Goal: Answer question/provide support: Share knowledge or assist other users

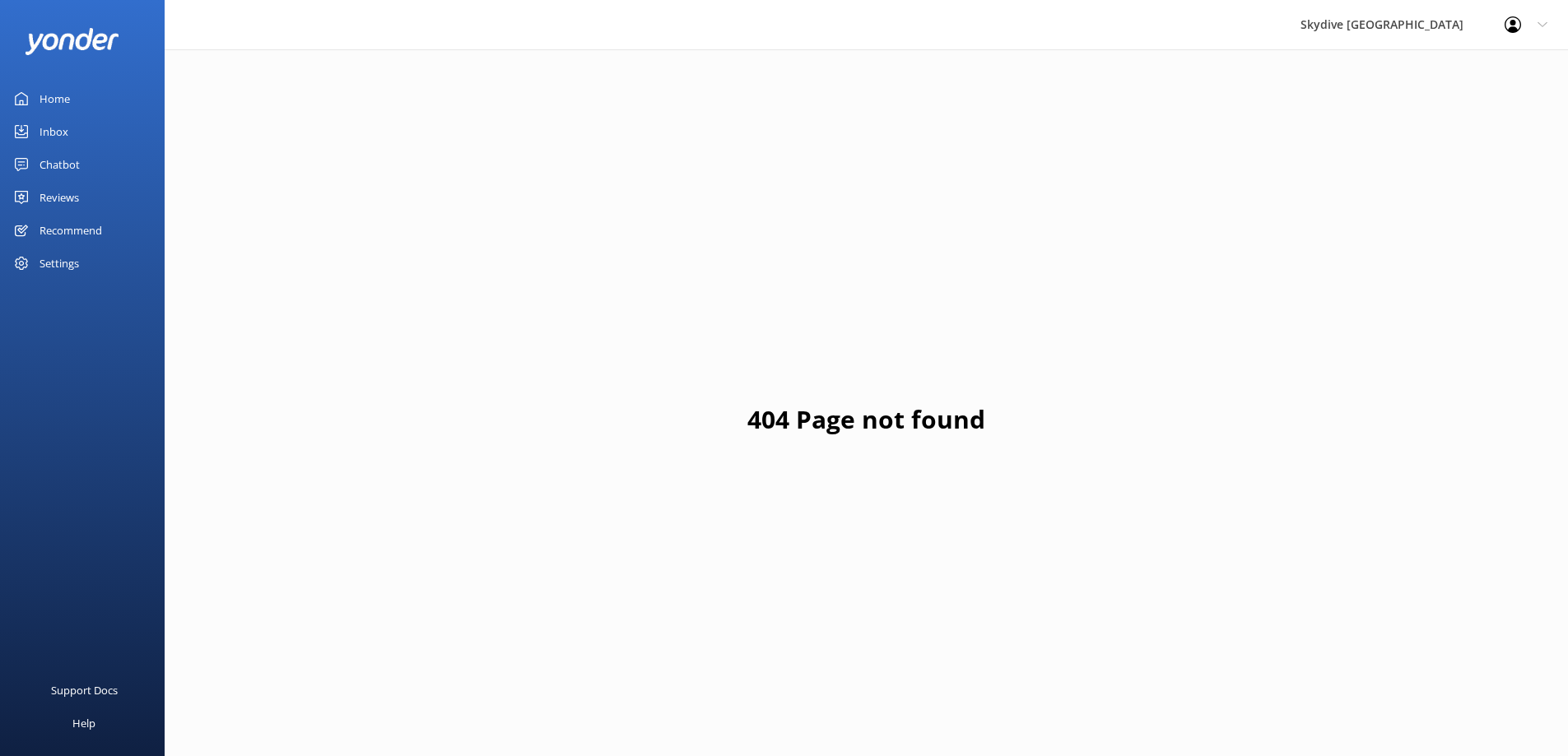
click at [67, 162] on div "Chatbot" at bounding box center [60, 164] width 40 height 33
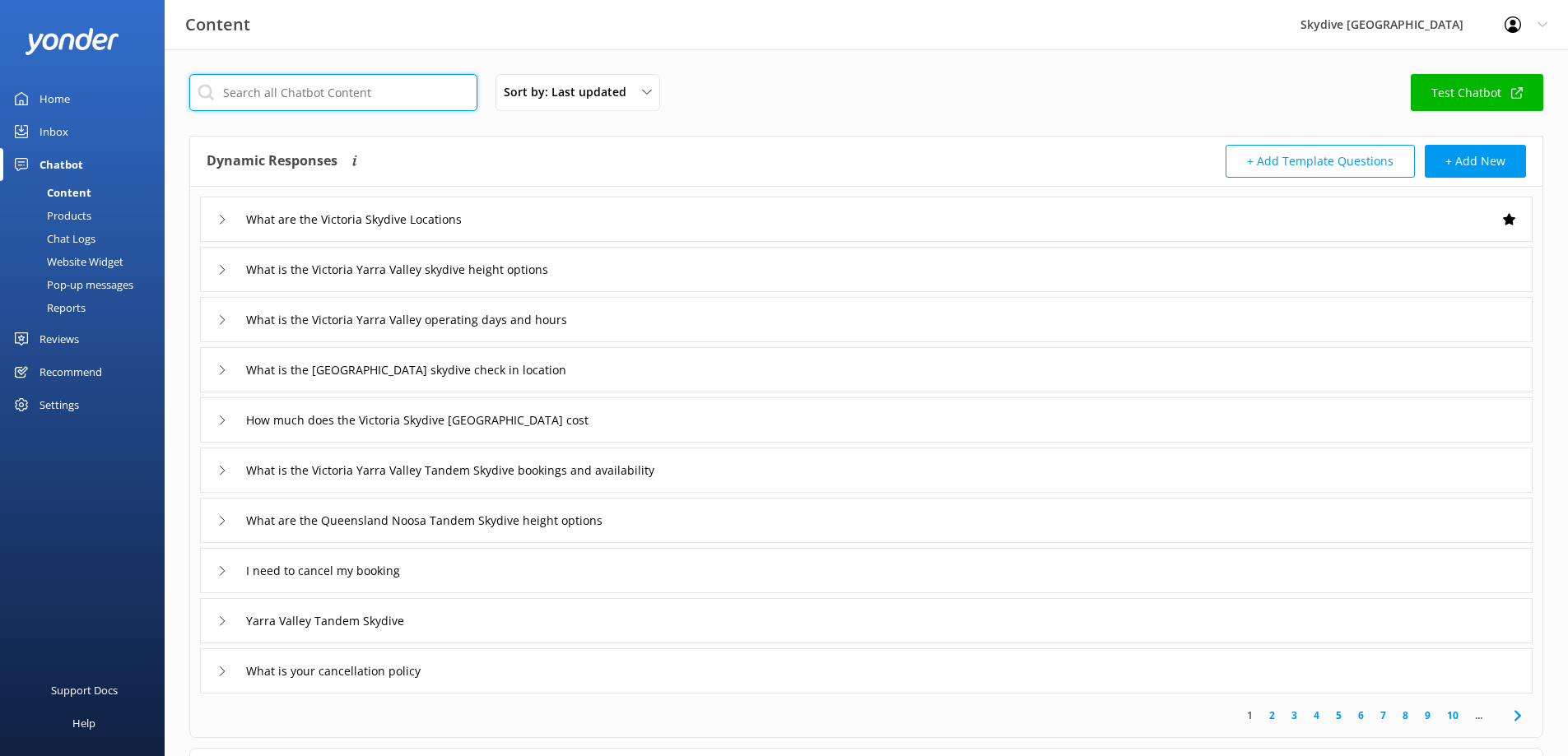
click at [276, 94] on input "text" at bounding box center [333, 93] width 288 height 37
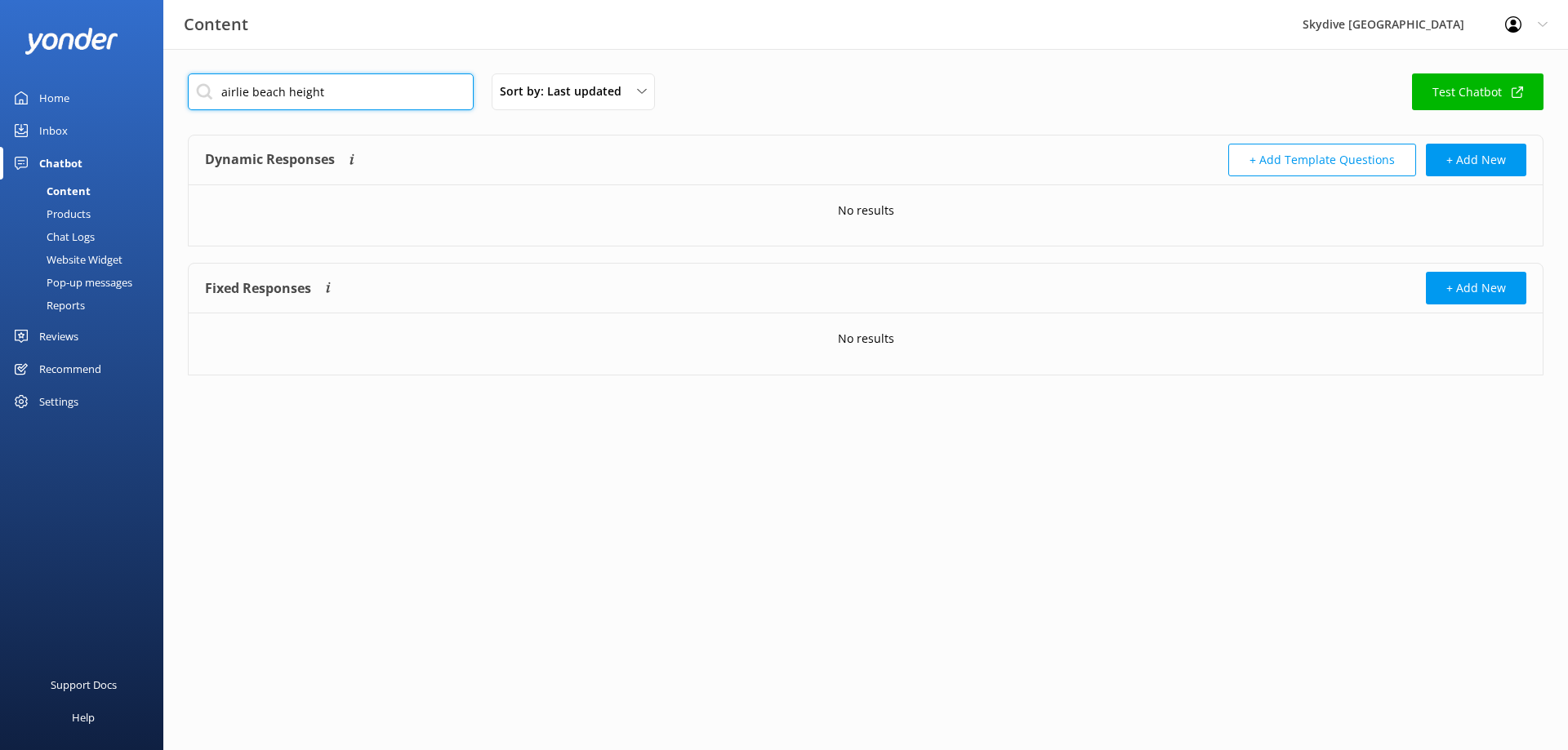
drag, startPoint x: 354, startPoint y: 90, endPoint x: 197, endPoint y: 89, distance: 157.0
click at [197, 89] on input "airlie beach height" at bounding box center [331, 92] width 286 height 36
type input "height"
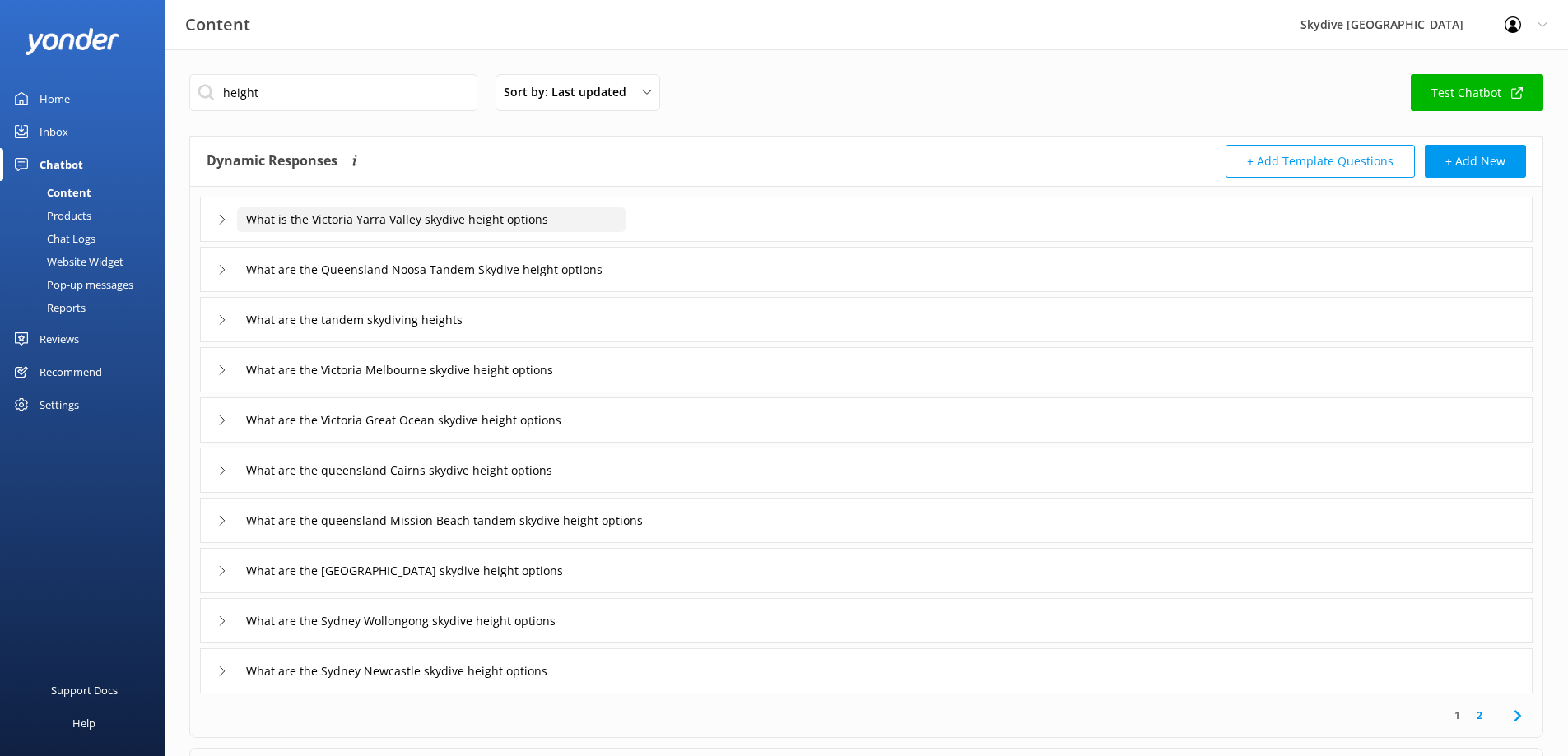
click at [476, 224] on input "What is the Victoria Yarra Valley skydive height options" at bounding box center [431, 220] width 389 height 25
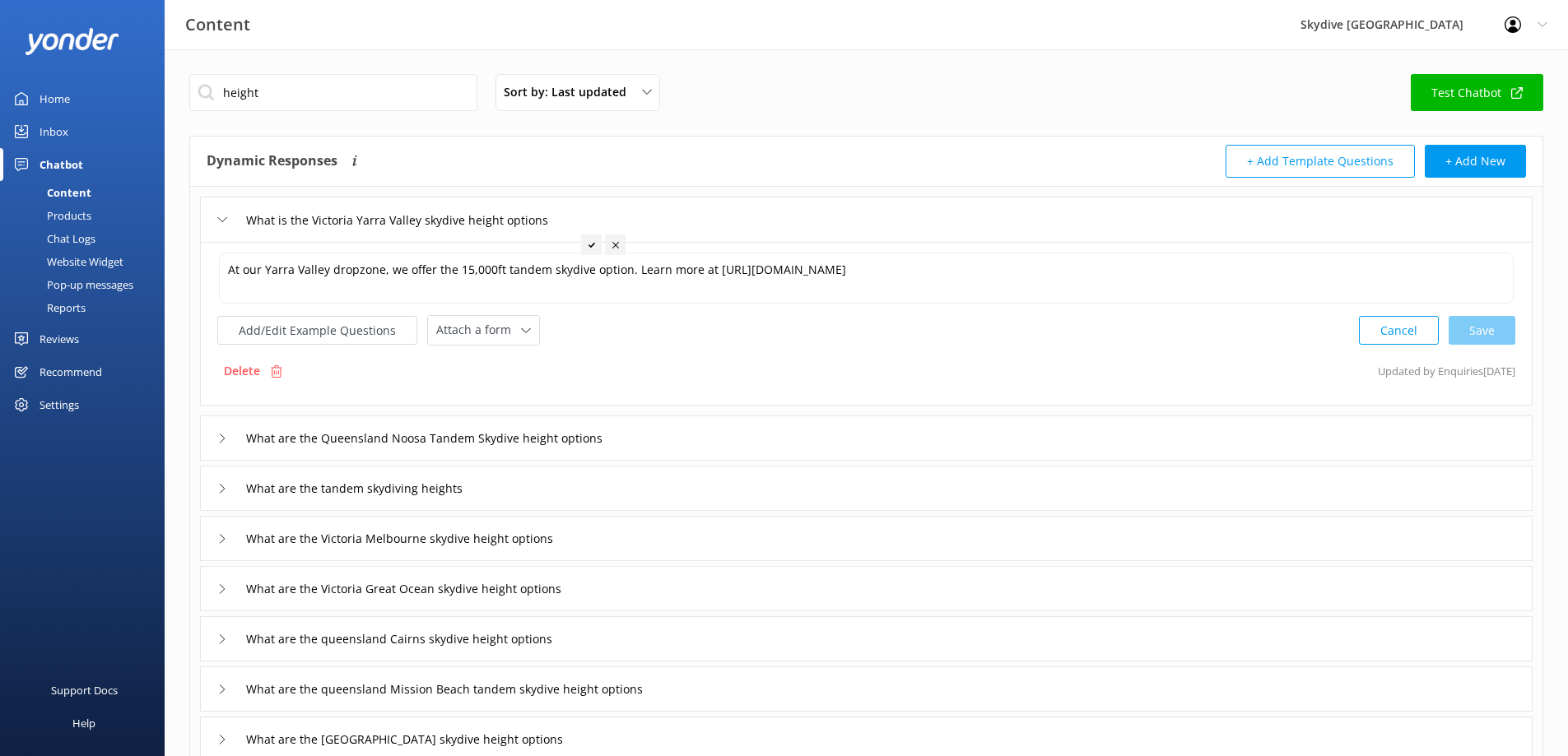
click at [220, 222] on icon at bounding box center [222, 220] width 10 height 10
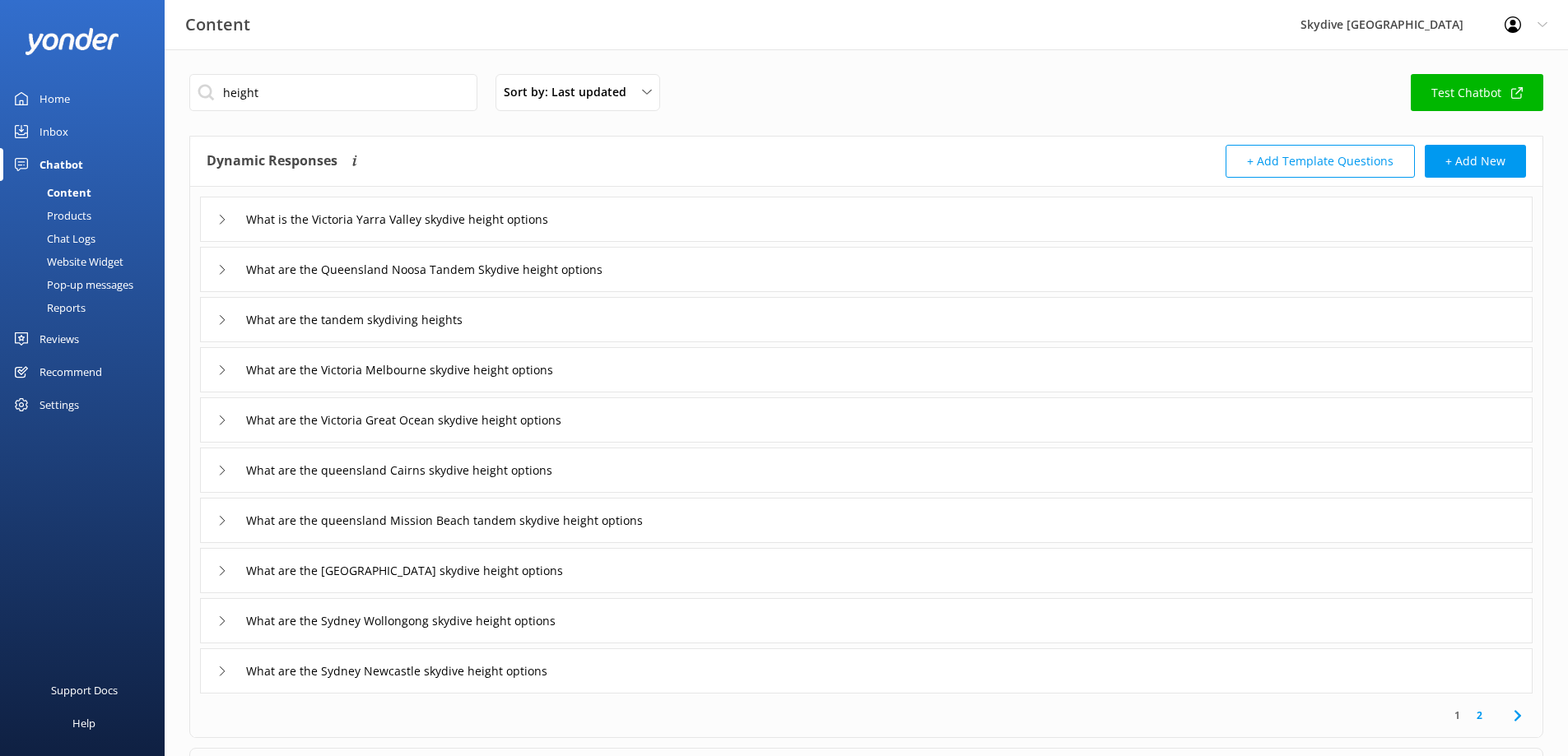
click at [220, 573] on icon at bounding box center [222, 570] width 10 height 10
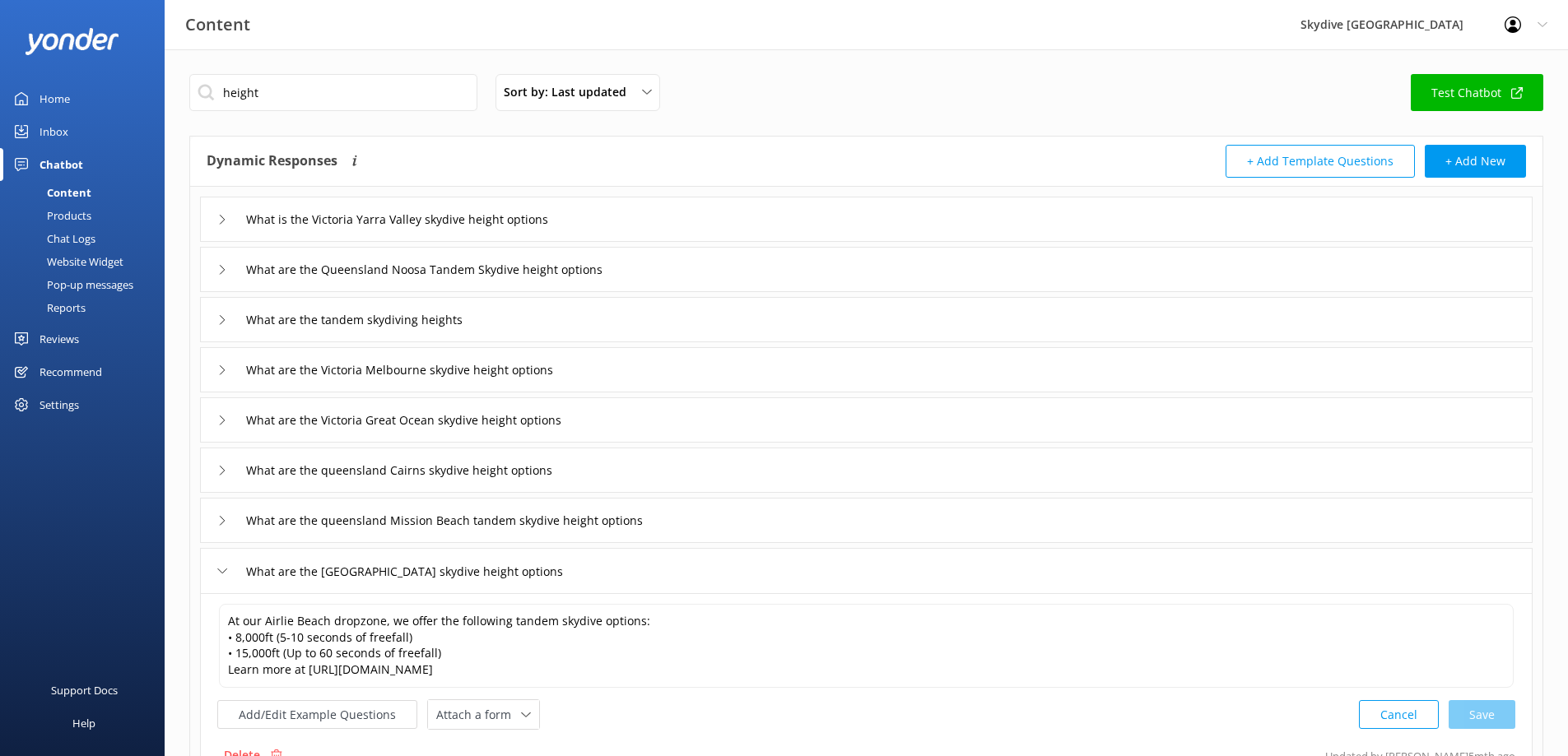
click at [218, 573] on icon at bounding box center [222, 570] width 10 height 10
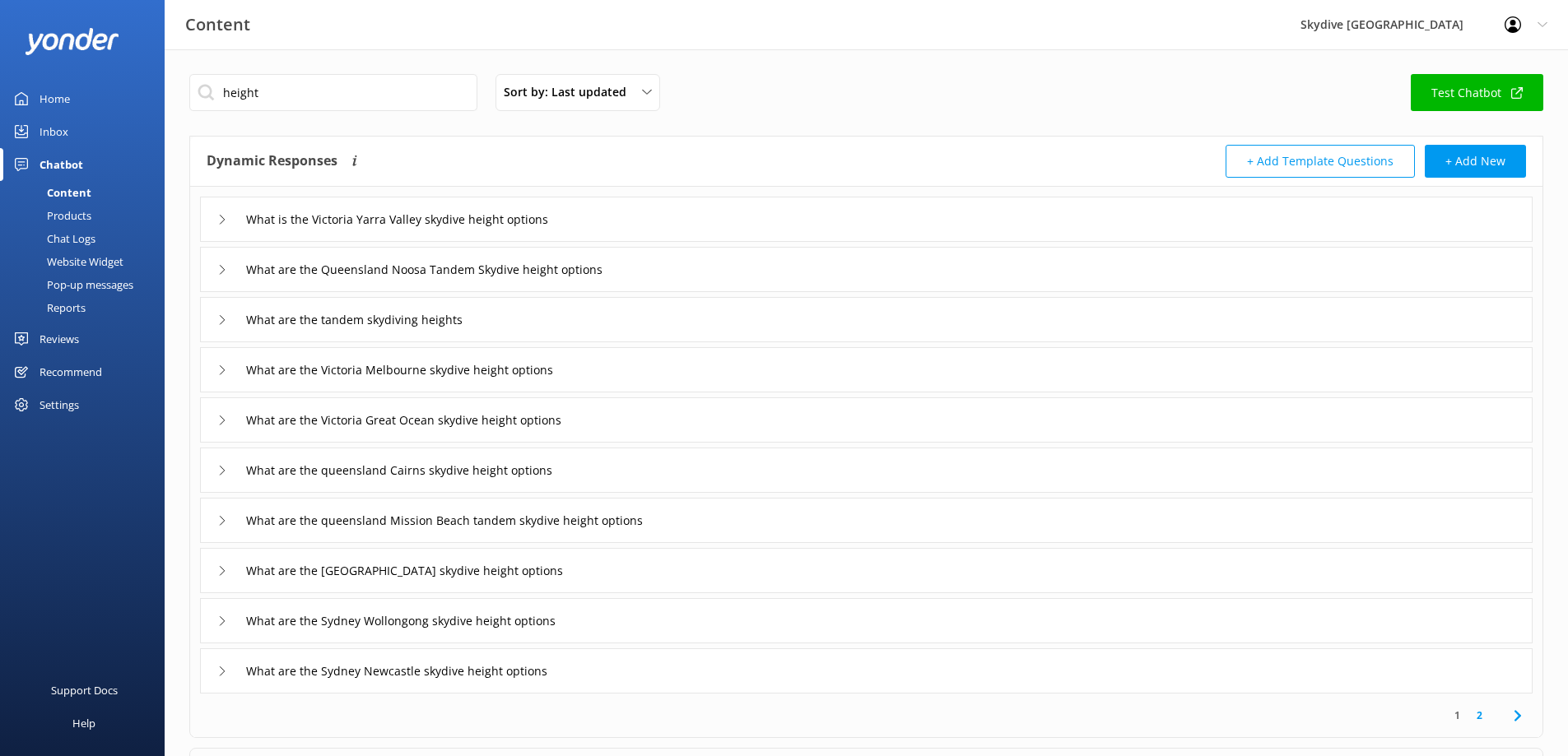
click at [215, 419] on div "What are the Victoria Great Ocean skydive height options" at bounding box center [866, 420] width 1333 height 45
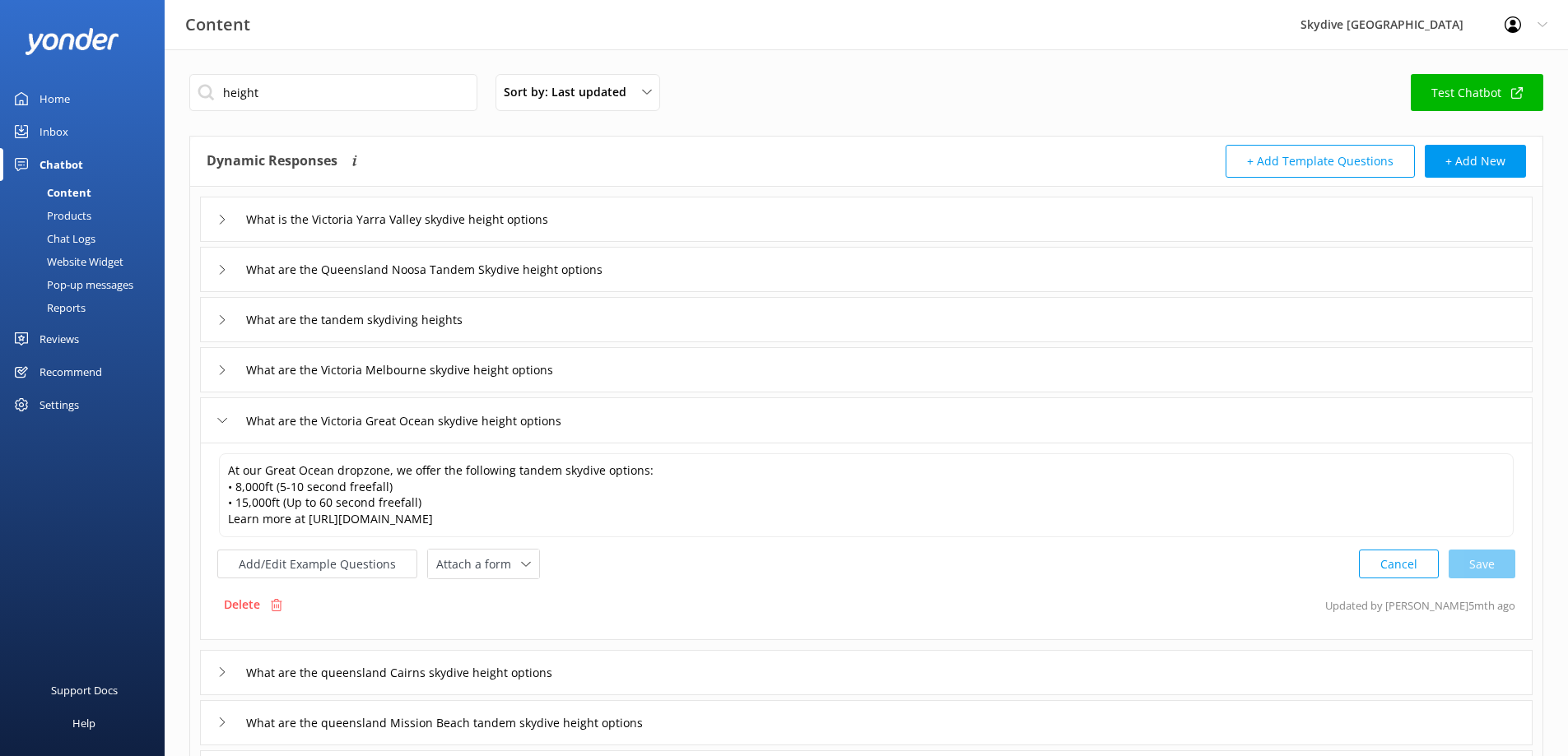
click at [221, 419] on icon at bounding box center [222, 421] width 10 height 10
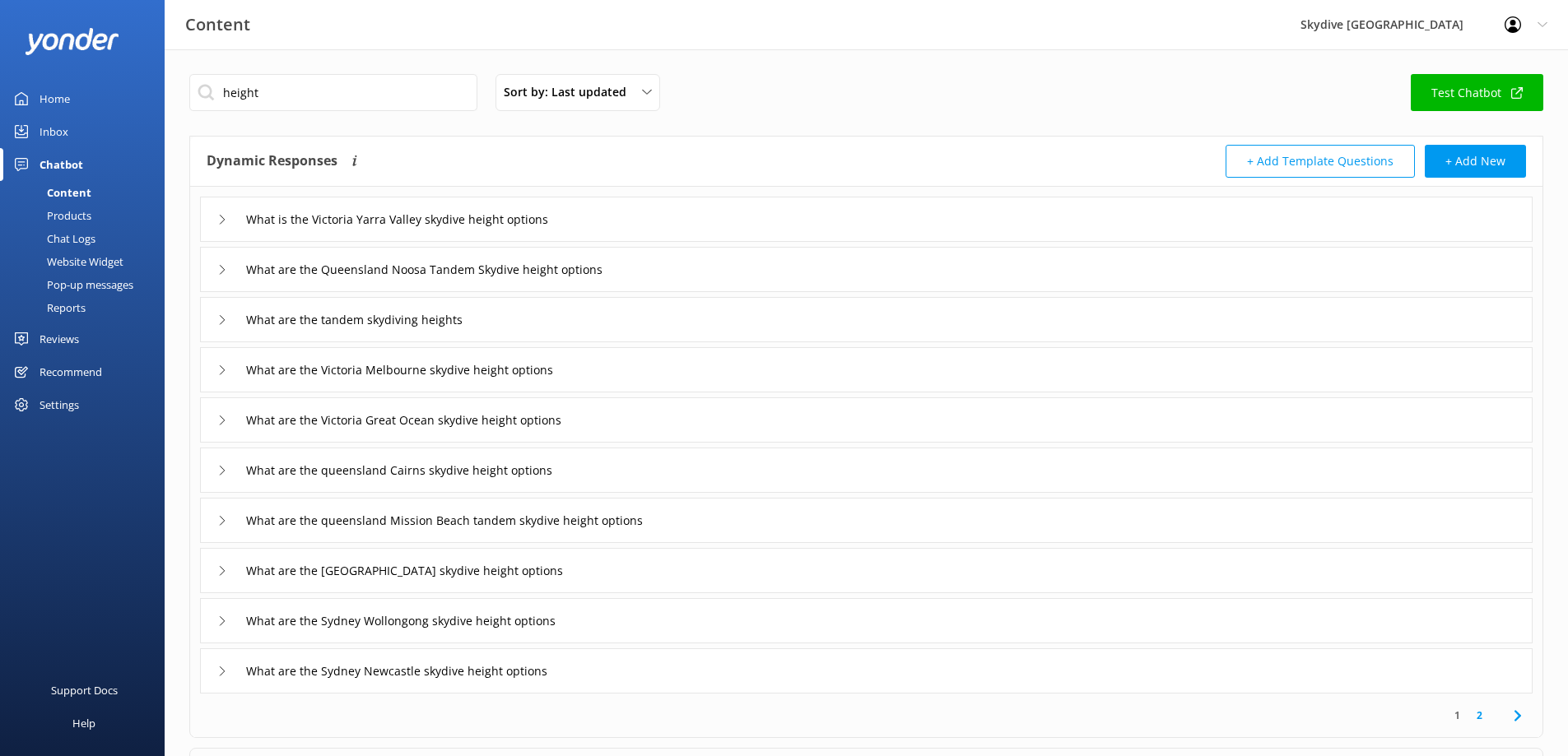
click at [219, 421] on icon at bounding box center [222, 421] width 10 height 10
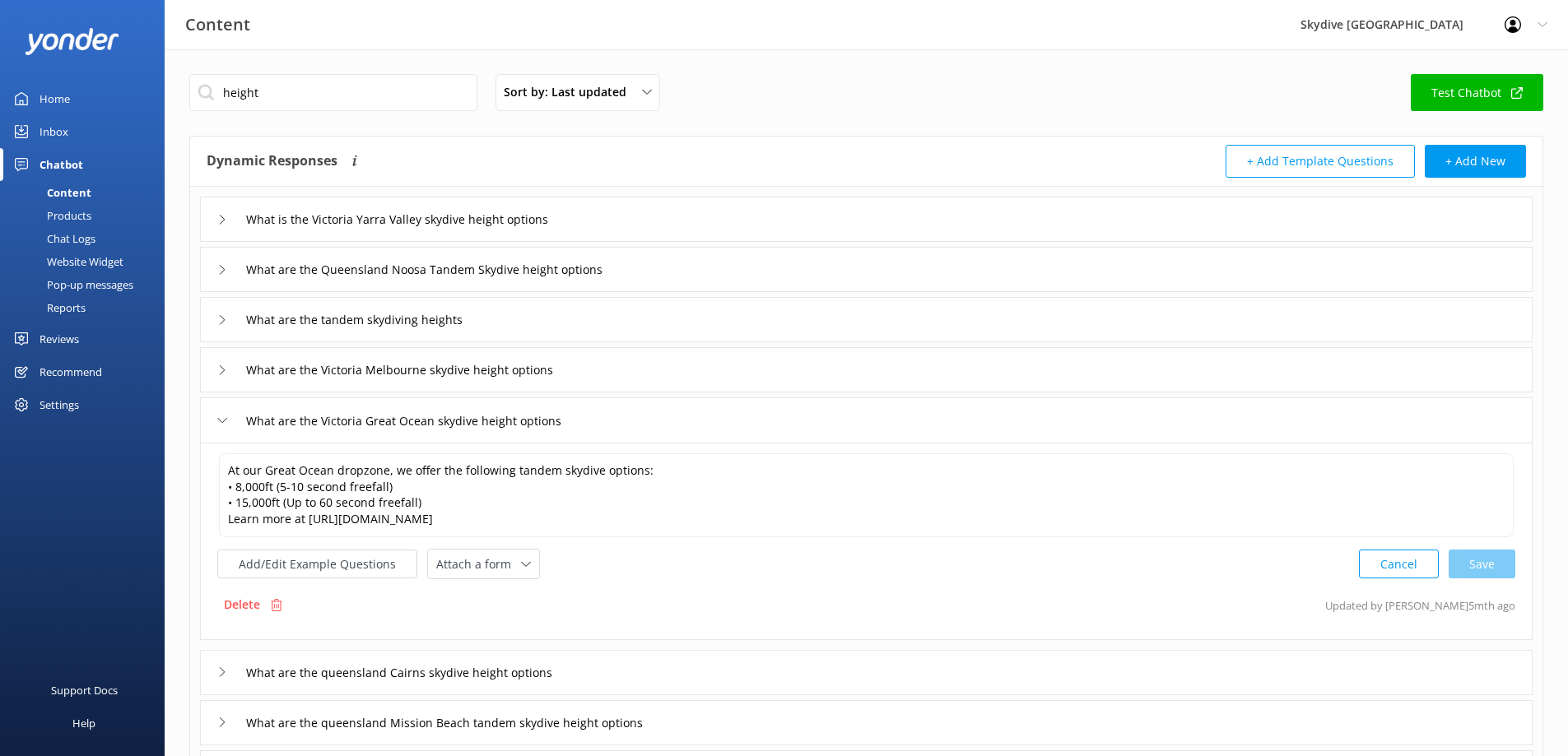
click at [219, 421] on icon at bounding box center [222, 421] width 10 height 10
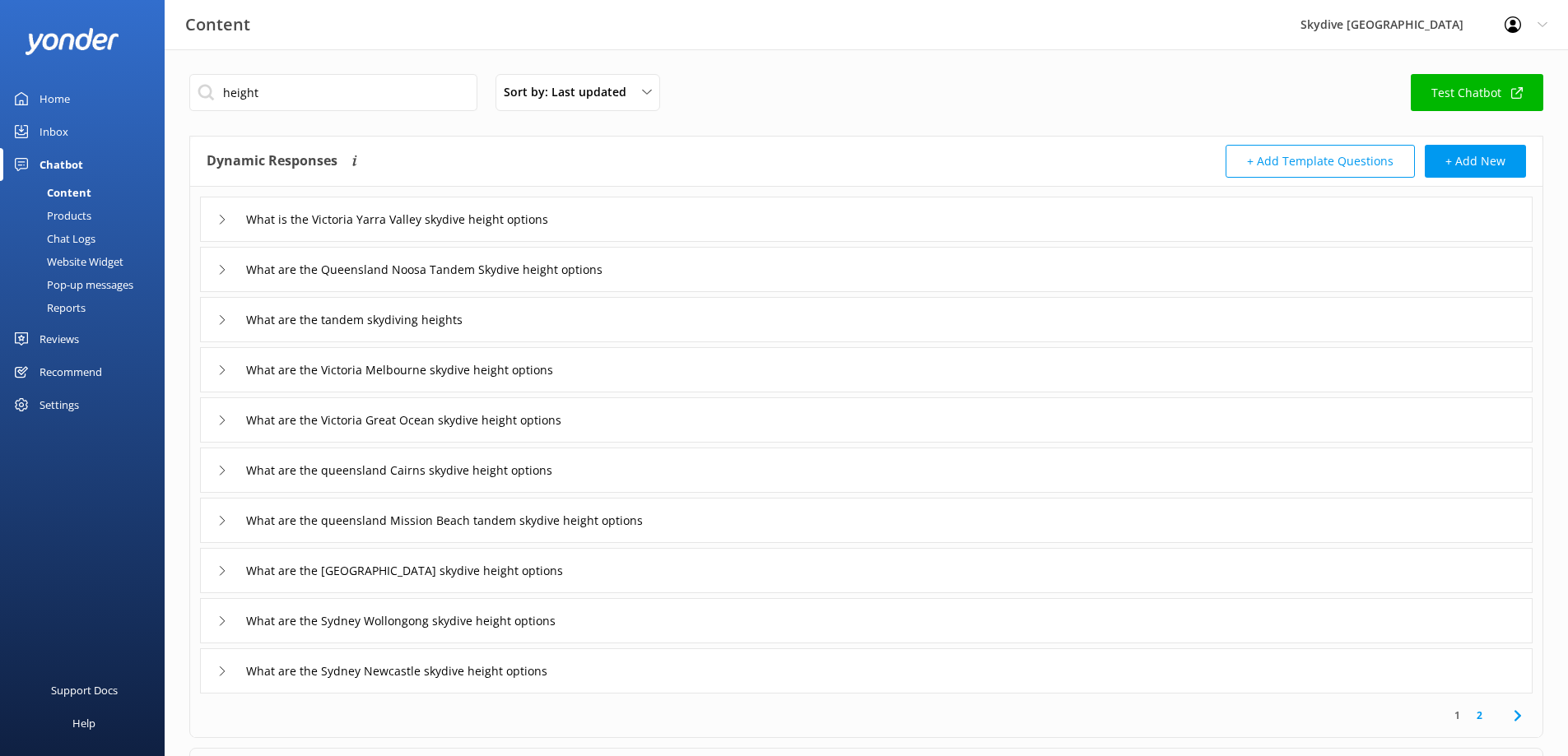
click at [220, 267] on icon at bounding box center [222, 270] width 10 height 10
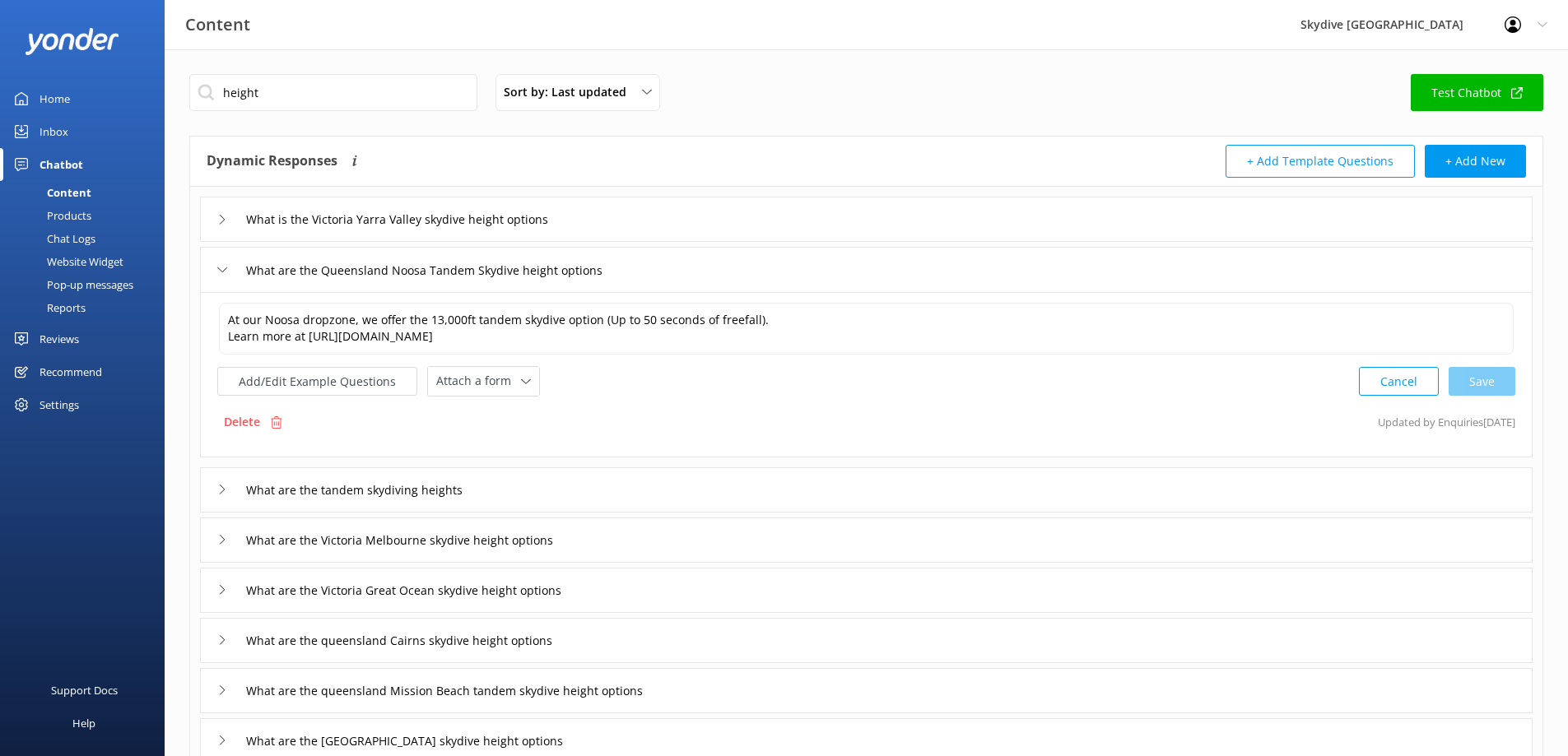
click at [220, 267] on icon at bounding box center [222, 270] width 10 height 10
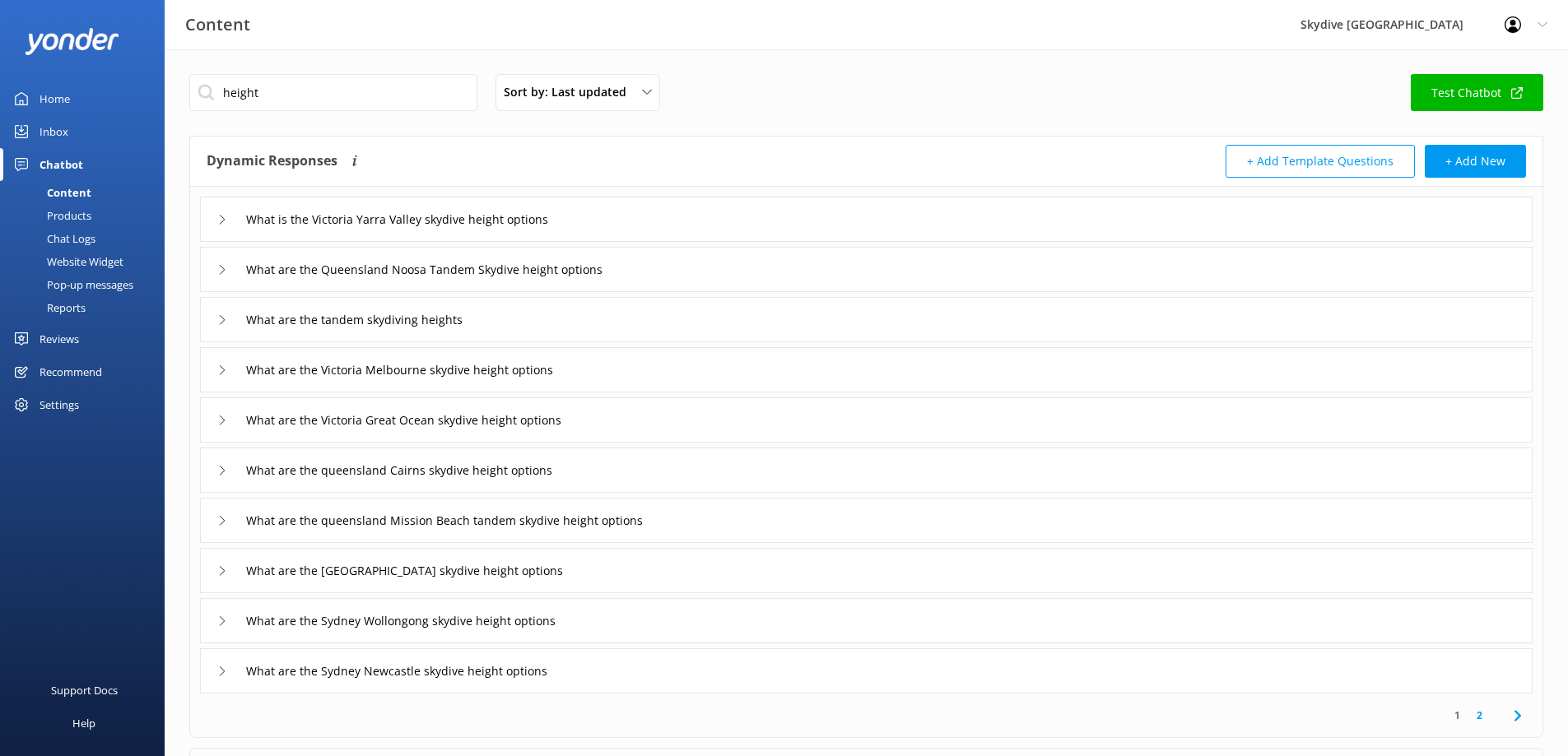
click at [228, 321] on div "What are the tandem skydiving heights" at bounding box center [349, 320] width 264 height 28
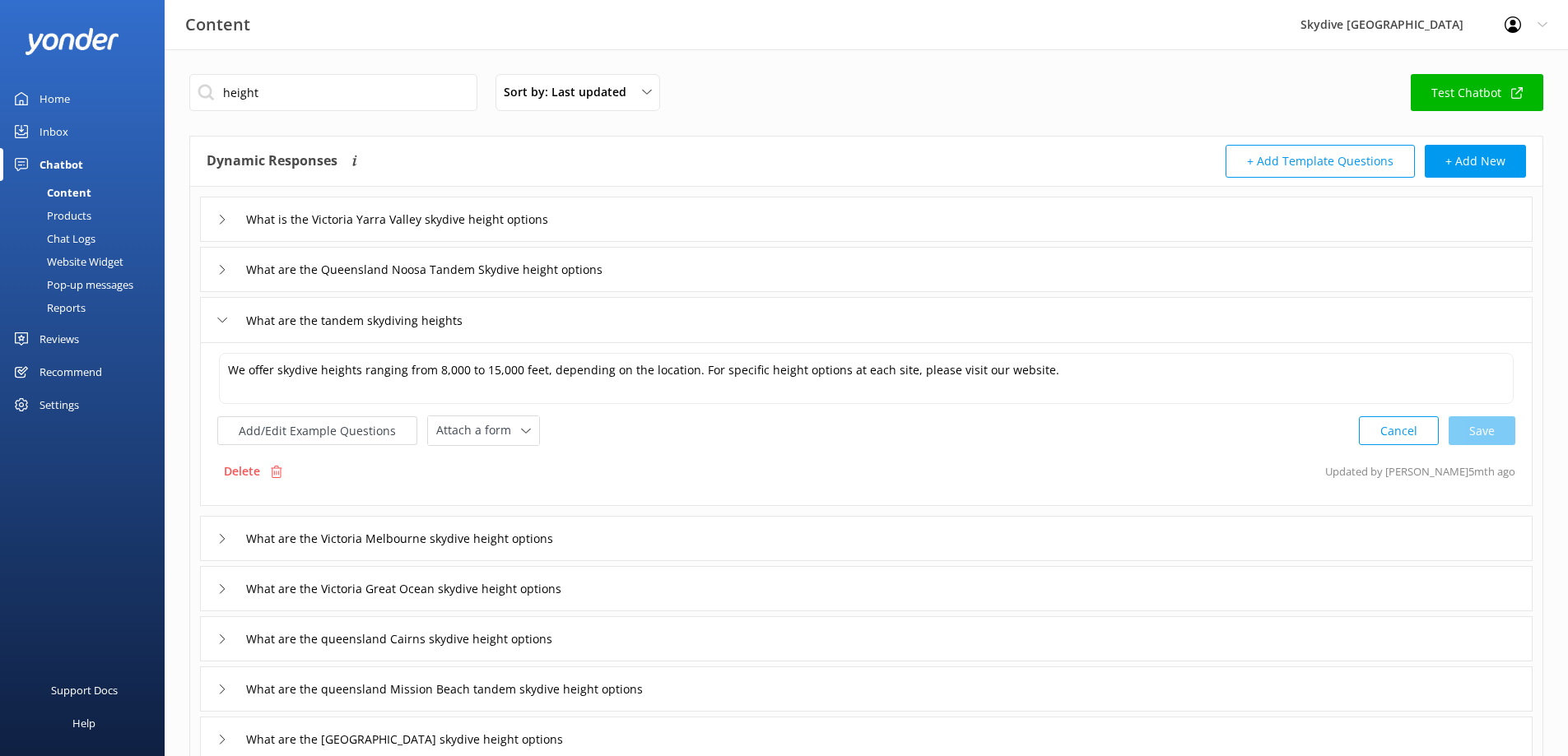
click at [228, 321] on div "What are the tandem skydiving heights" at bounding box center [349, 321] width 264 height 28
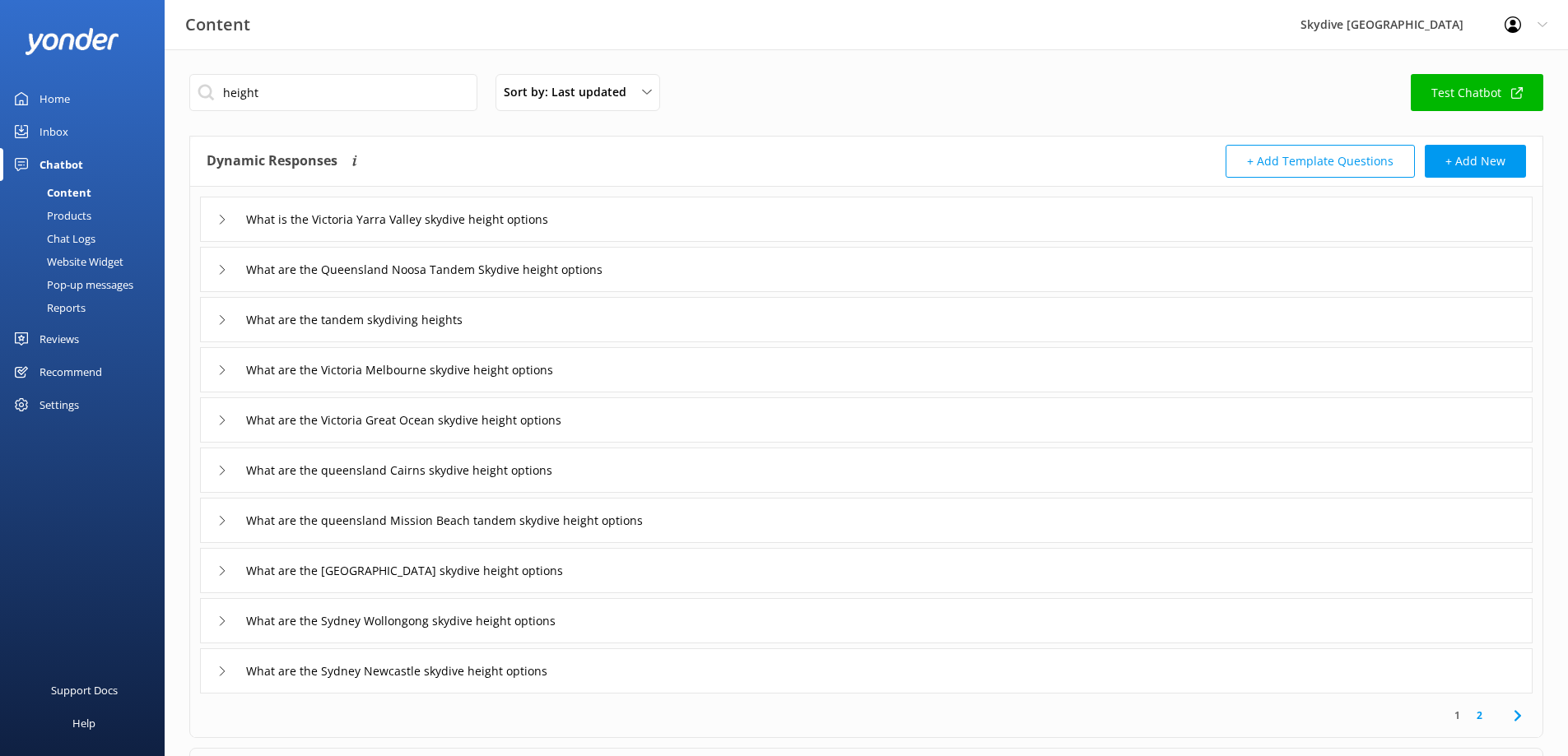
click at [226, 525] on icon at bounding box center [222, 521] width 10 height 10
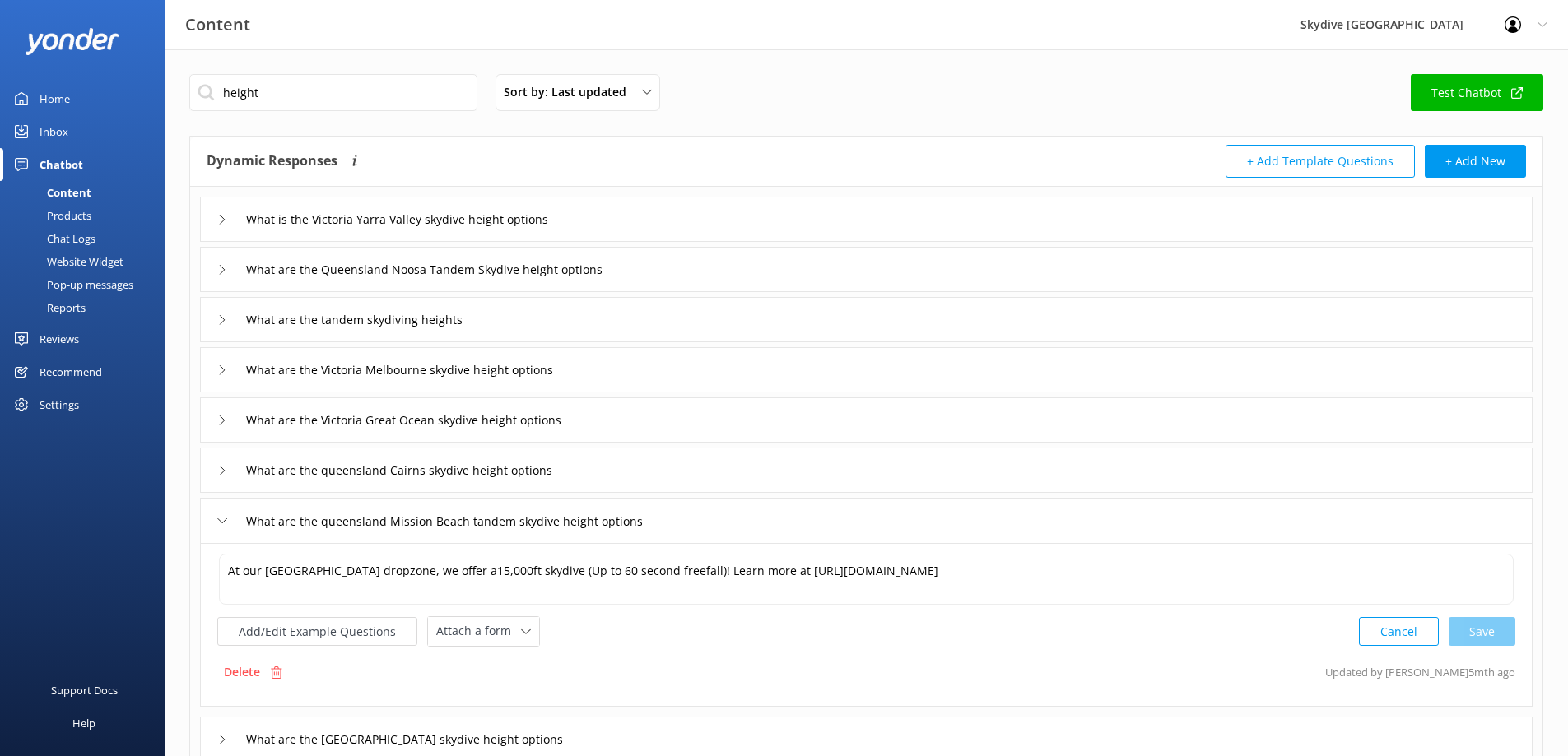
click at [226, 525] on icon at bounding box center [222, 521] width 10 height 10
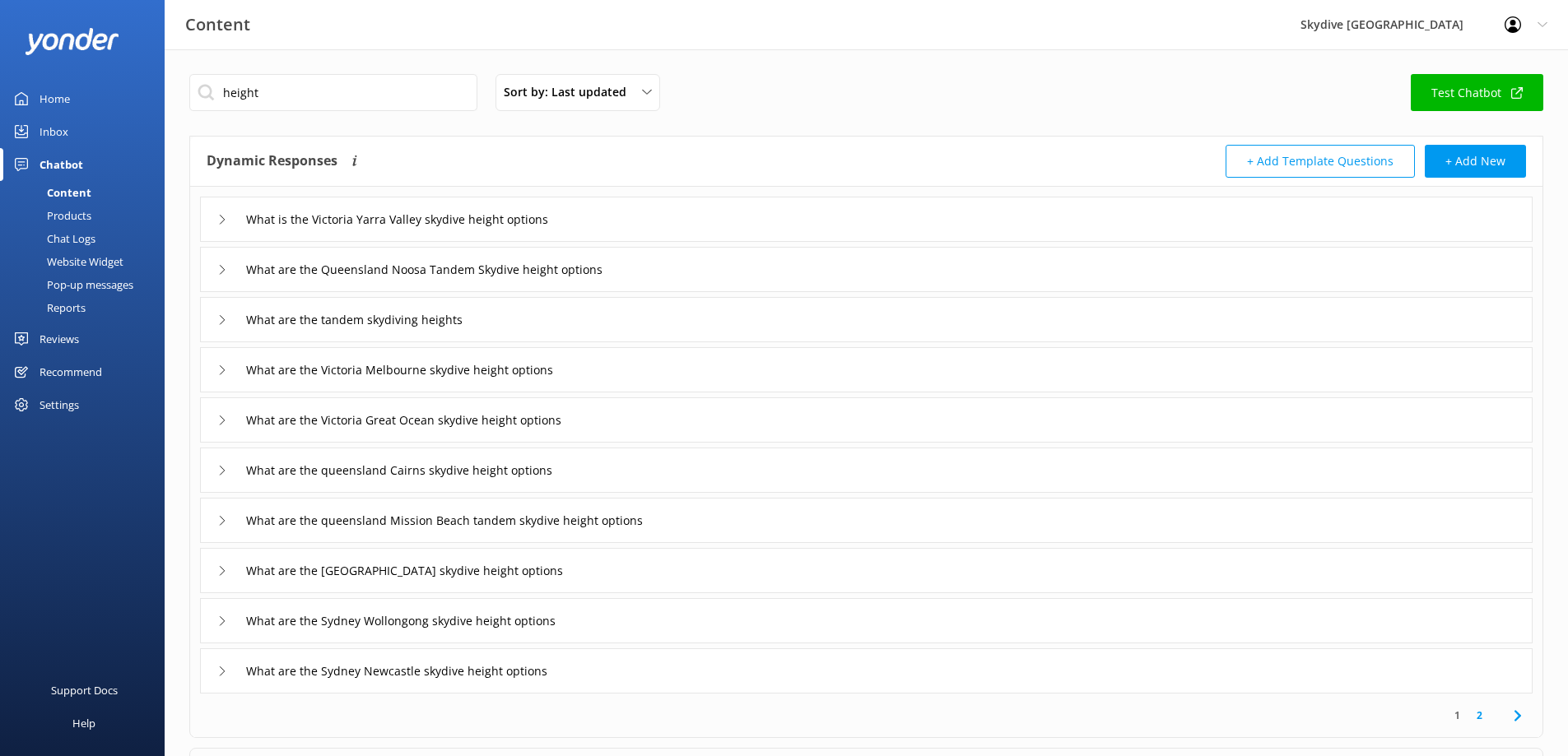
click at [225, 470] on icon at bounding box center [222, 470] width 10 height 10
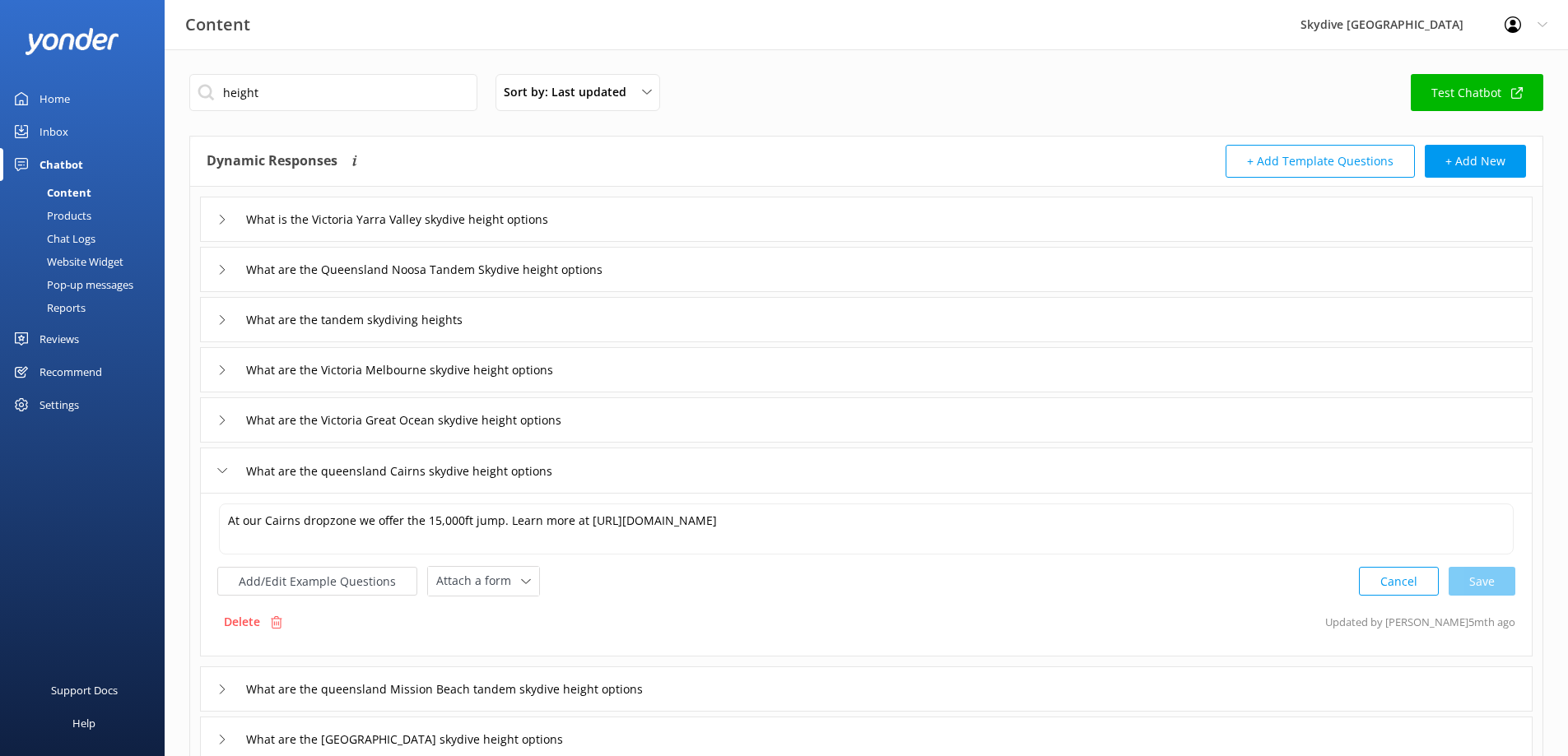
click at [225, 470] on icon at bounding box center [222, 470] width 10 height 10
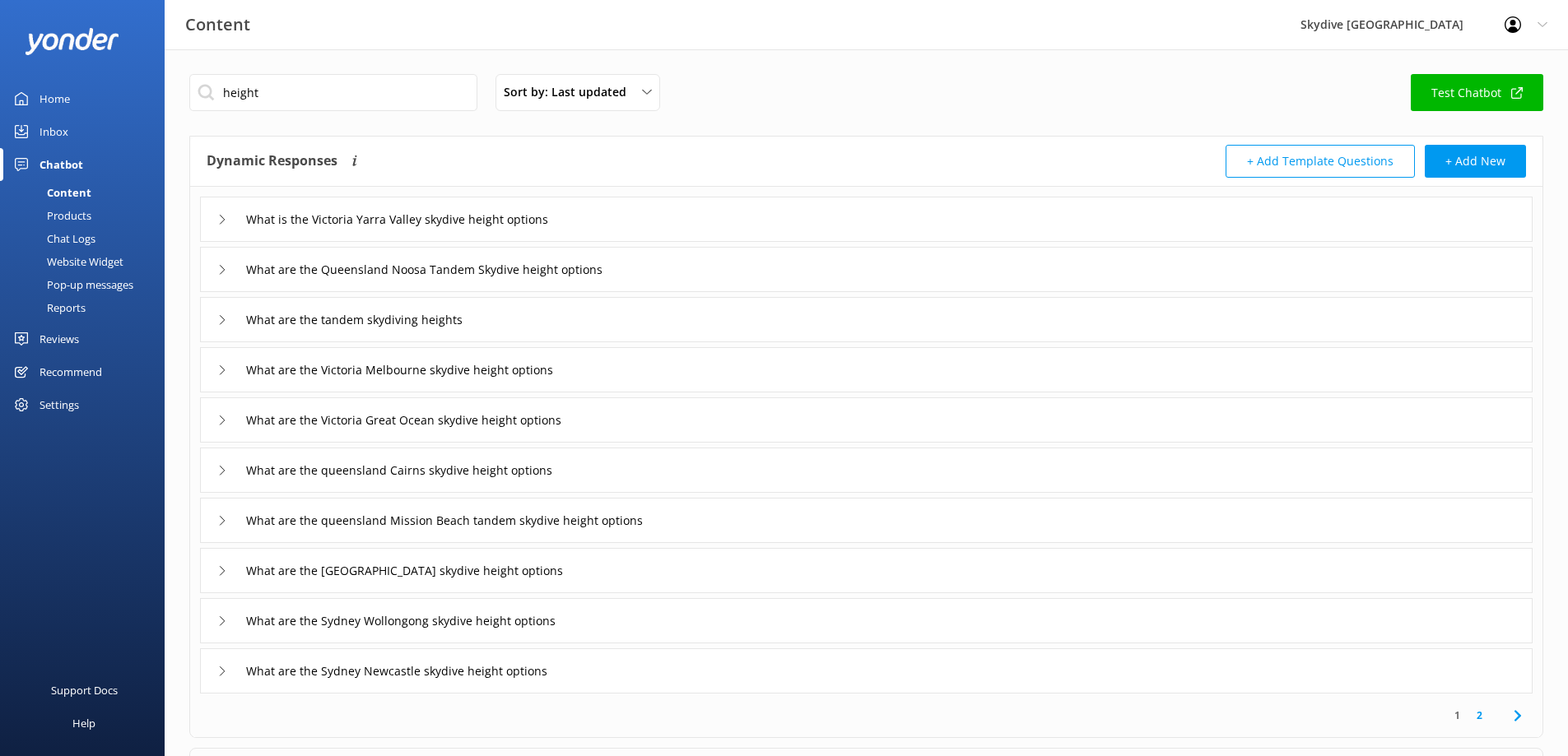
click at [218, 418] on icon at bounding box center [222, 421] width 10 height 10
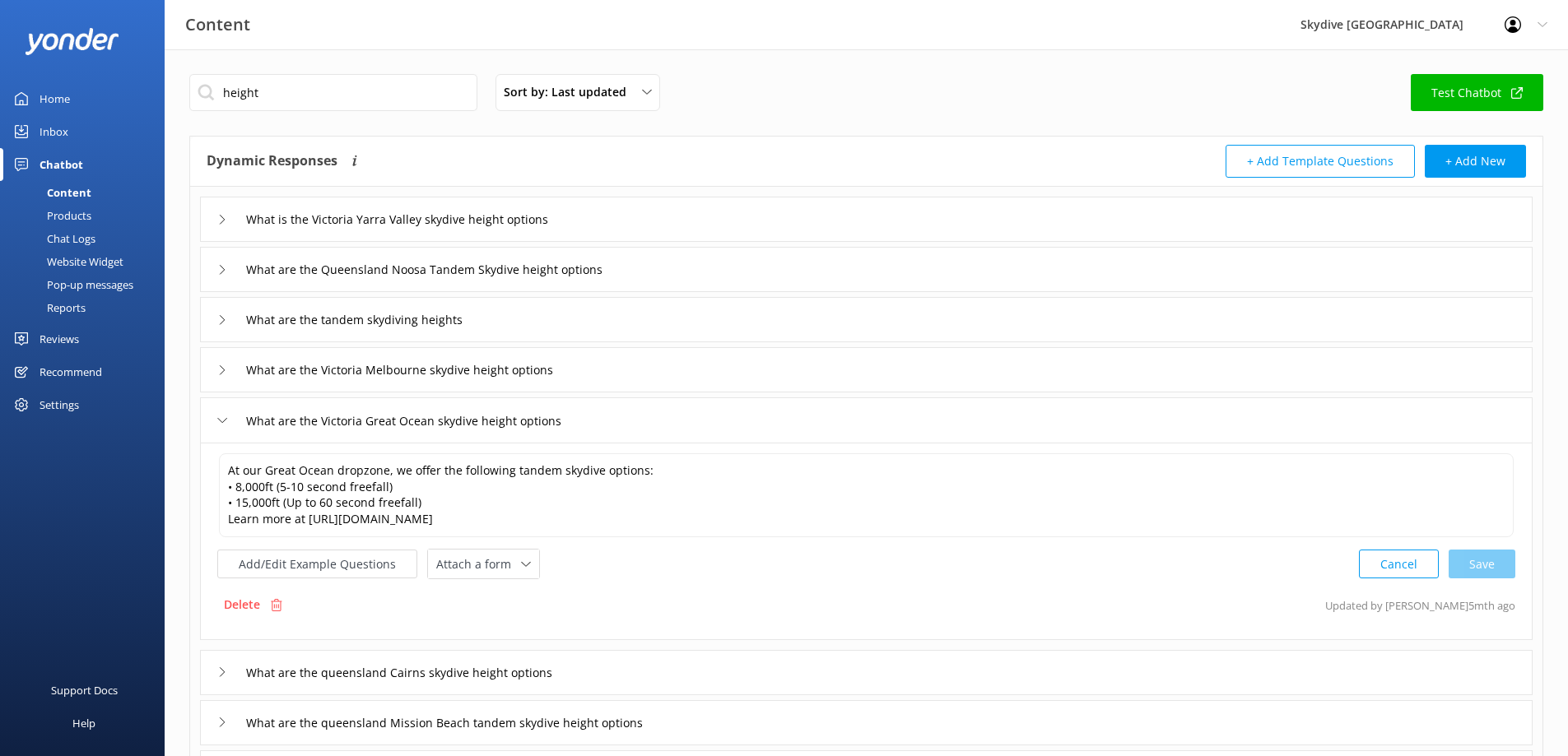
click at [218, 418] on icon at bounding box center [222, 421] width 10 height 10
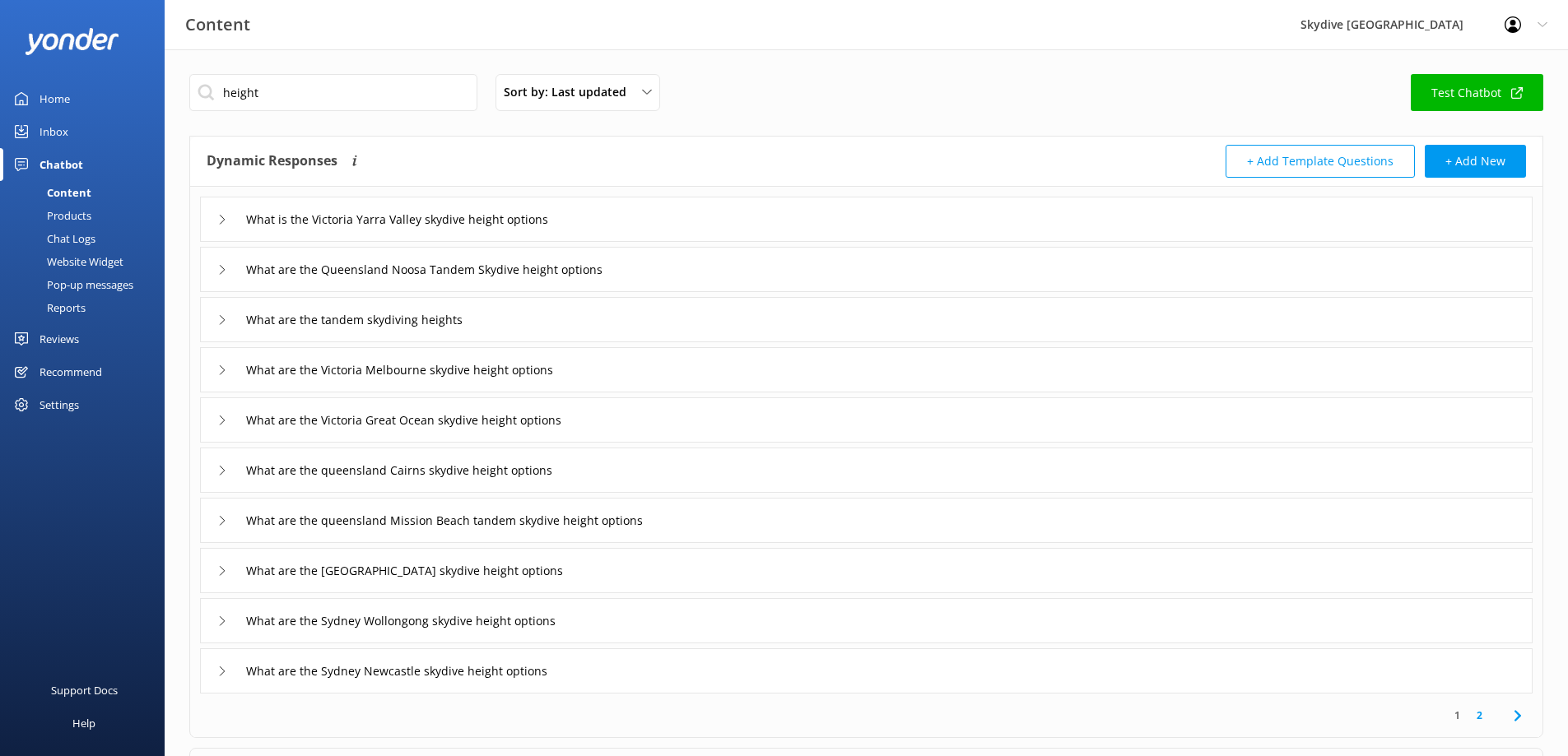
click at [218, 374] on icon at bounding box center [222, 370] width 10 height 10
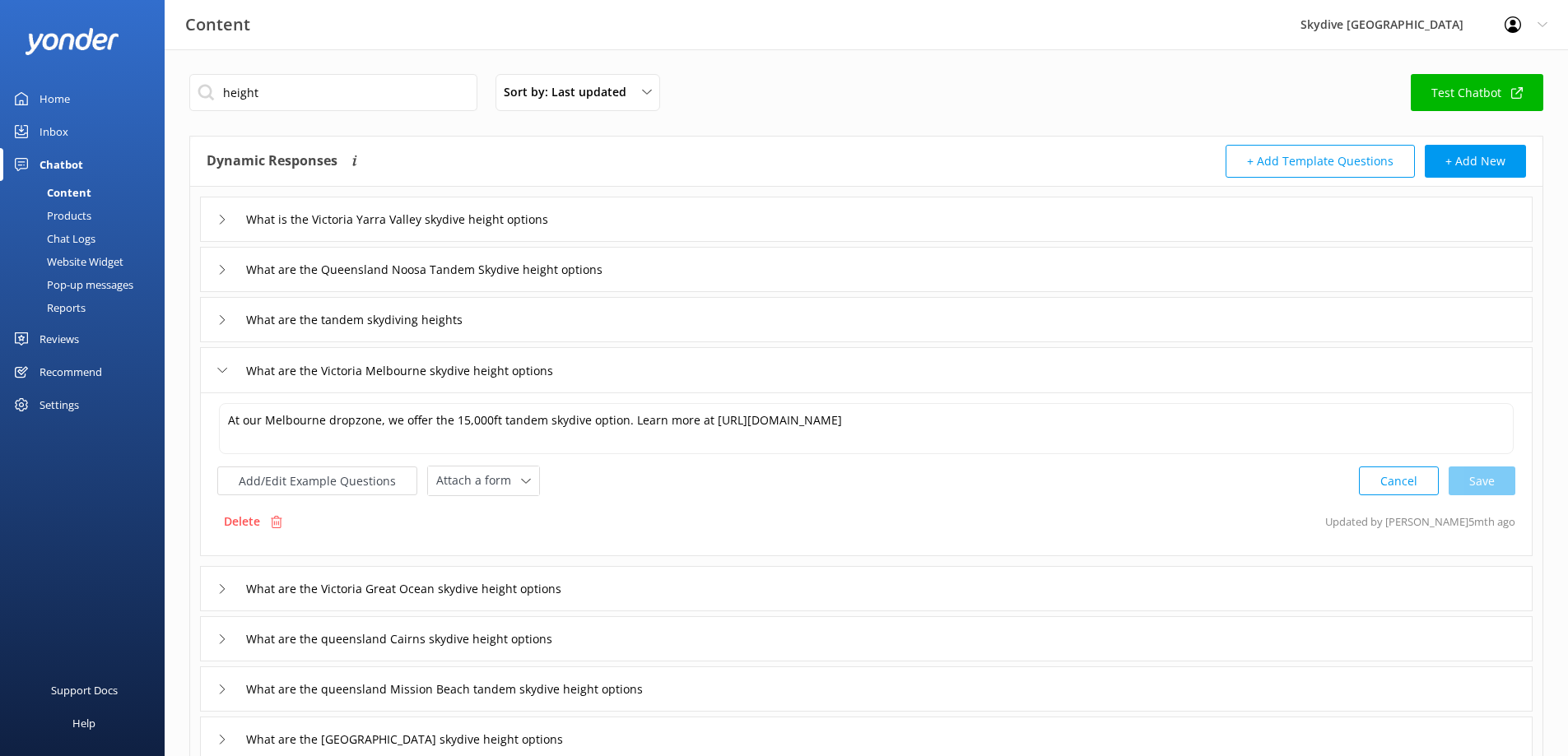
click at [218, 374] on icon at bounding box center [222, 370] width 10 height 10
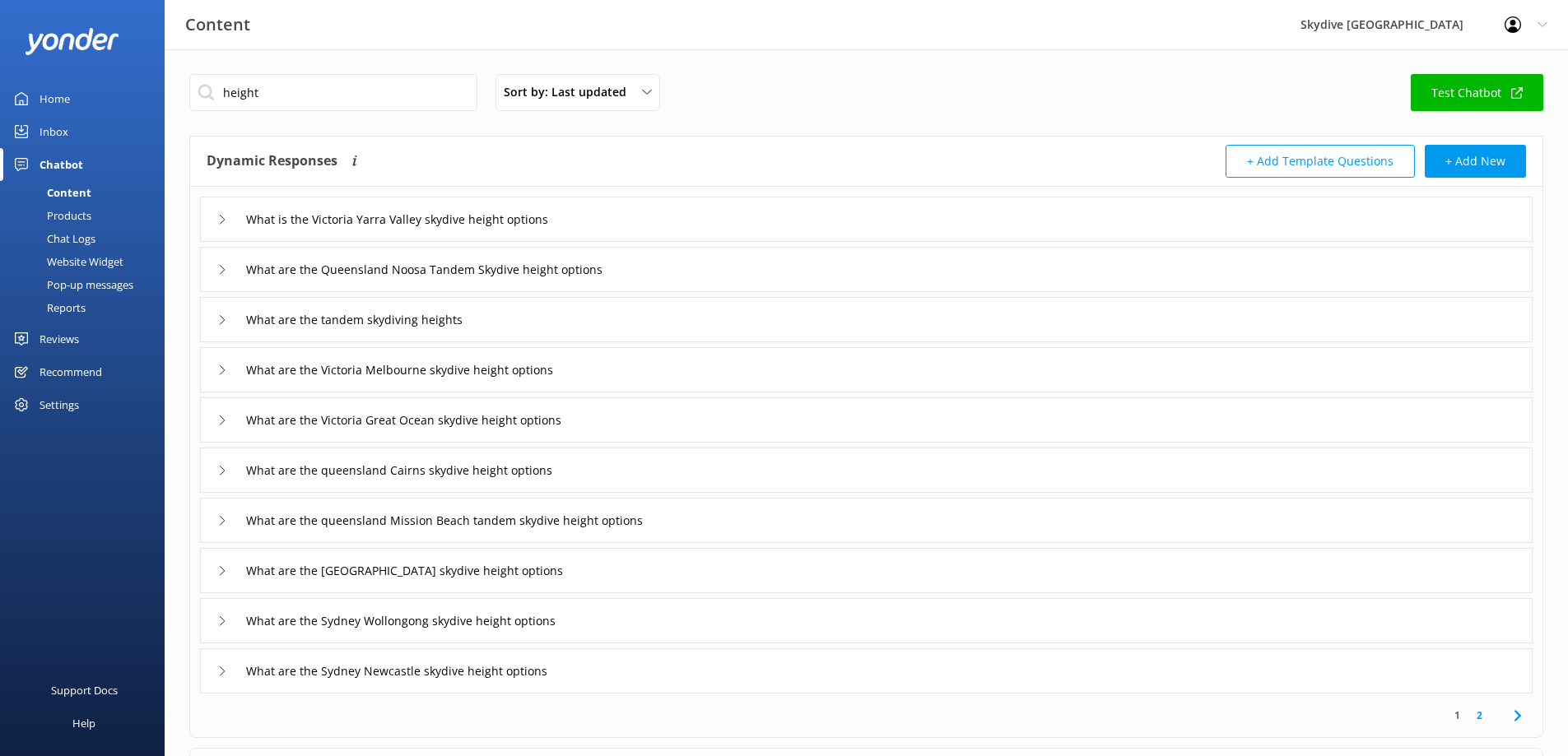
click at [217, 667] on div "What are the Sydney Newcastle skydive height options" at bounding box center [866, 671] width 1333 height 45
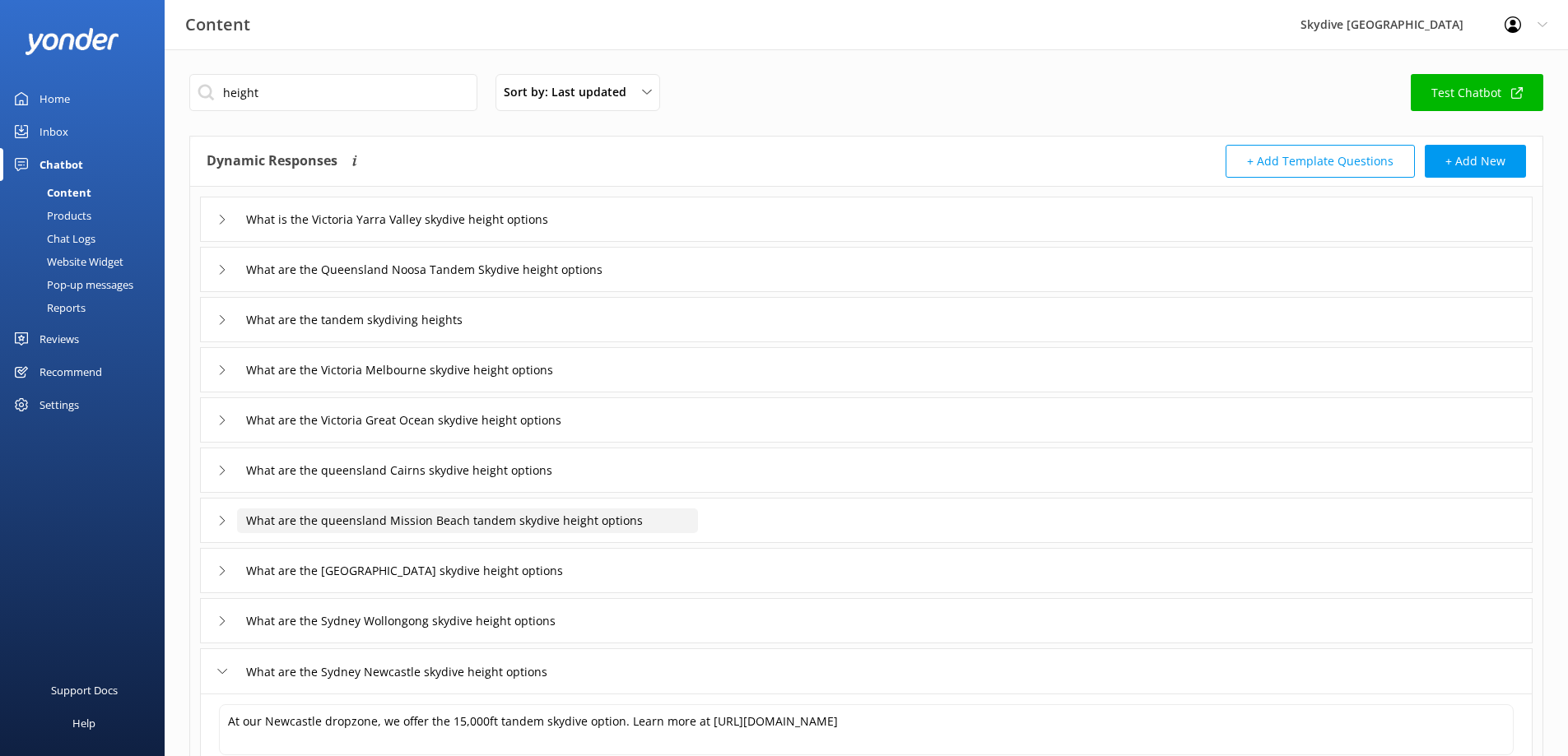
scroll to position [83, 0]
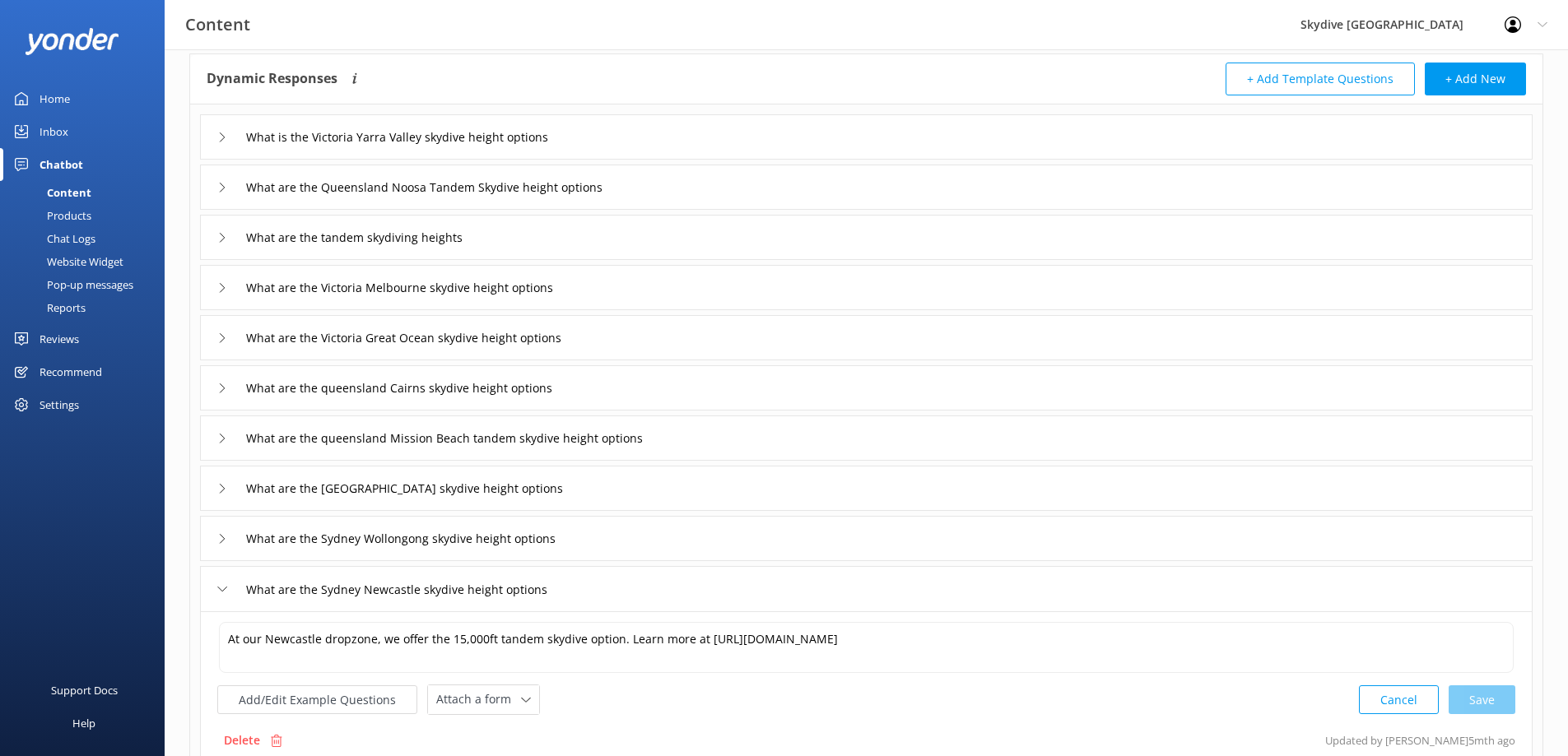
click at [221, 591] on use at bounding box center [222, 589] width 9 height 5
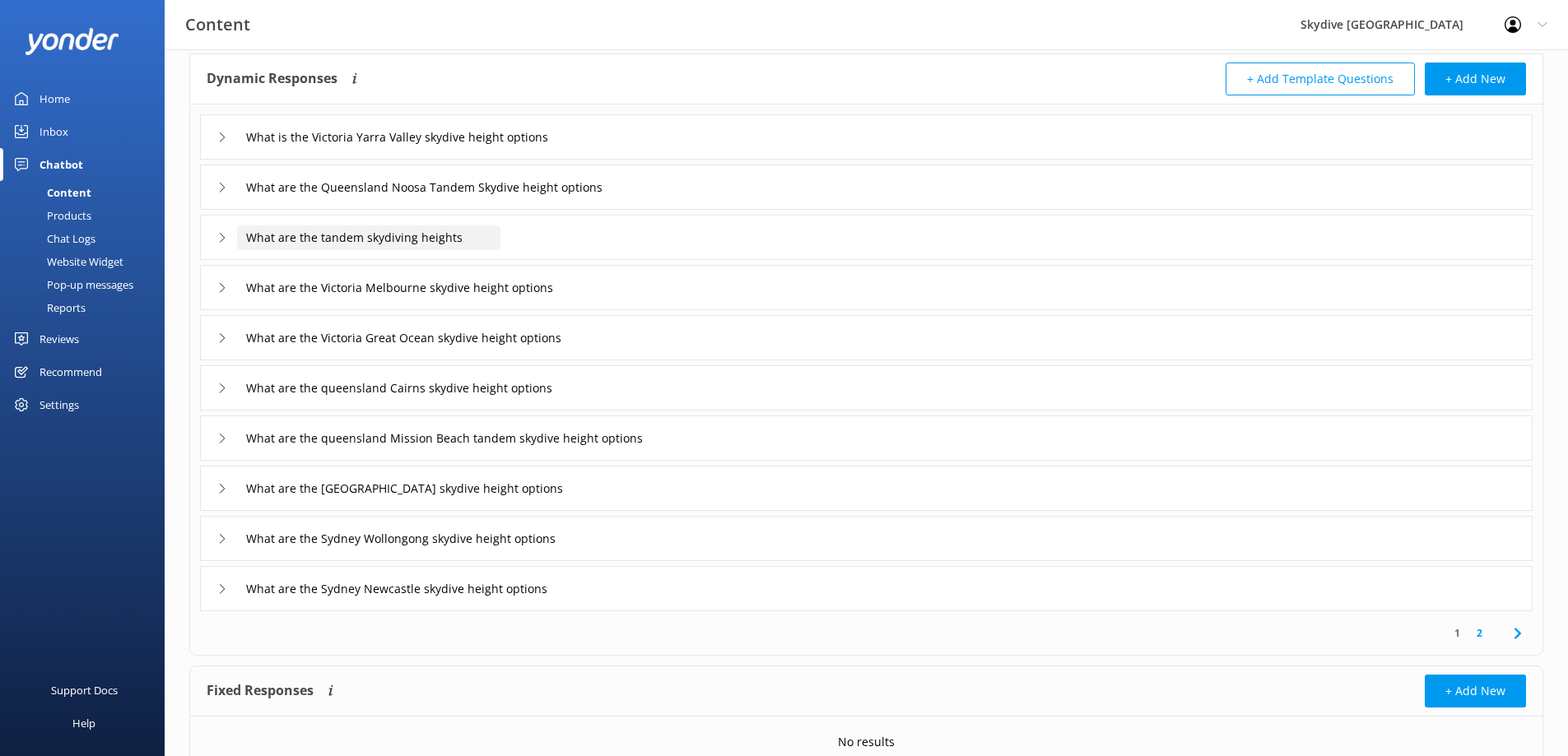
click at [390, 235] on input "What are the tandem skydiving heights" at bounding box center [368, 238] width 264 height 25
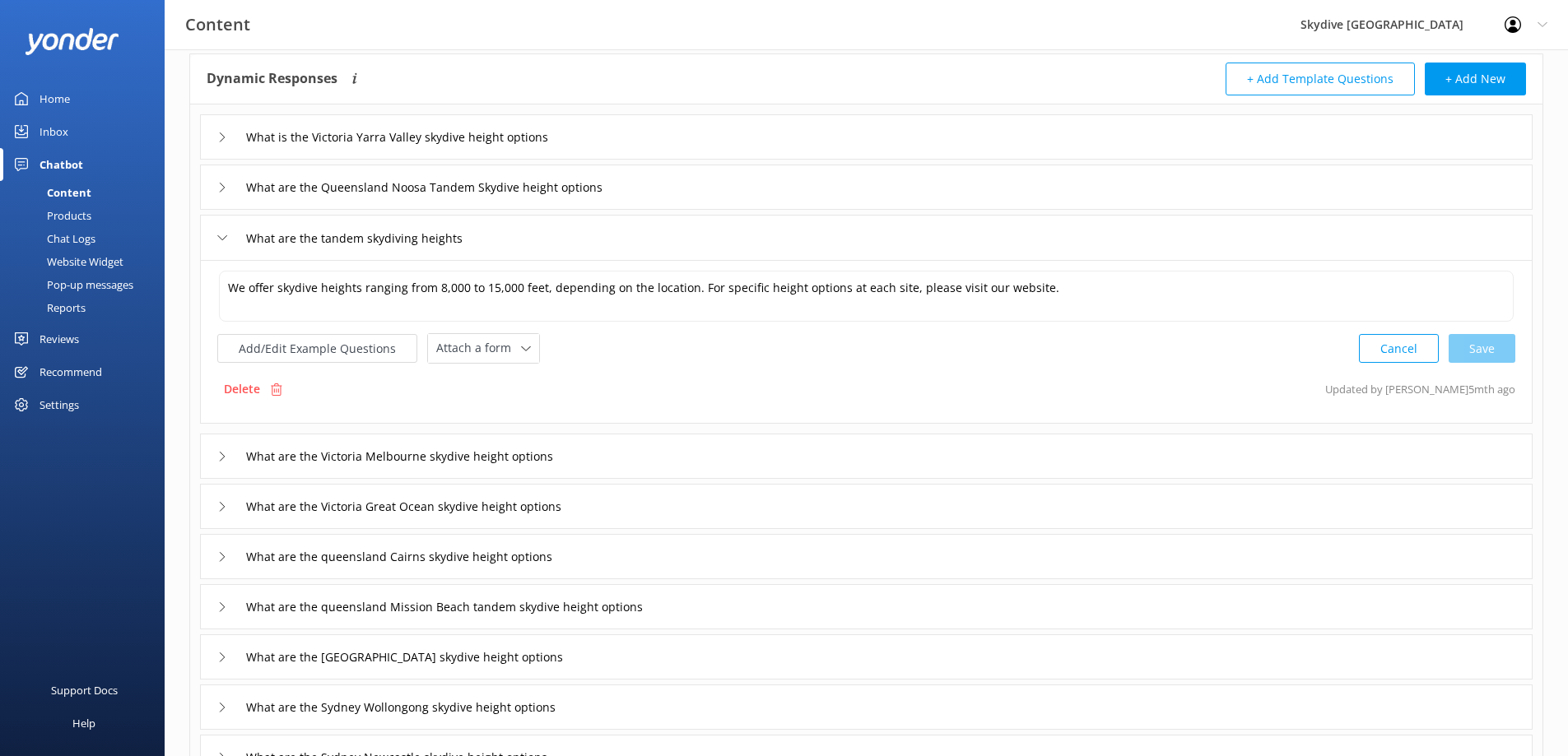
click at [221, 238] on icon at bounding box center [222, 238] width 10 height 10
